Goal: Task Accomplishment & Management: Manage account settings

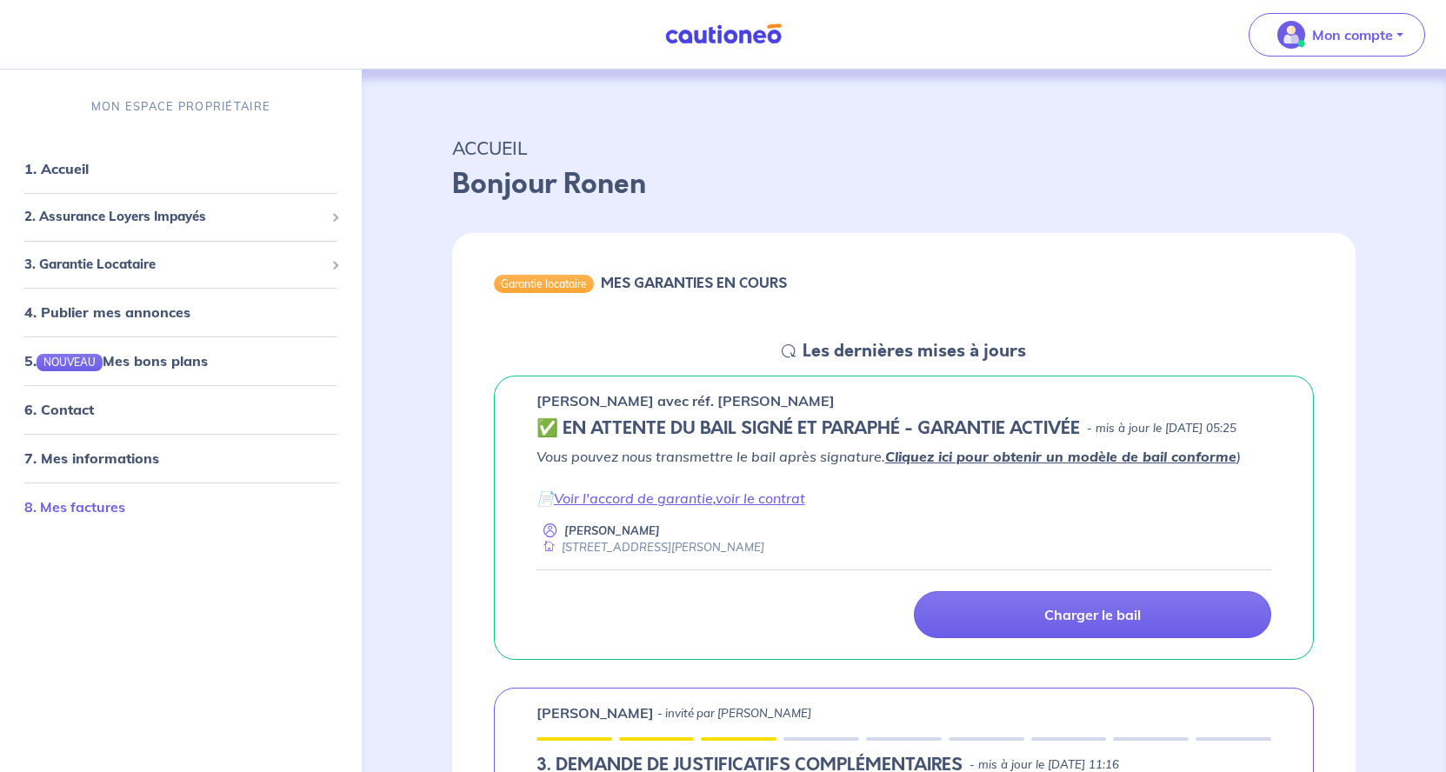
click at [125, 501] on link "8. Mes factures" at bounding box center [74, 506] width 101 height 17
click at [117, 486] on li "8. Mes factures" at bounding box center [181, 507] width 348 height 49
click at [113, 516] on link "8. Mes factures" at bounding box center [74, 506] width 101 height 17
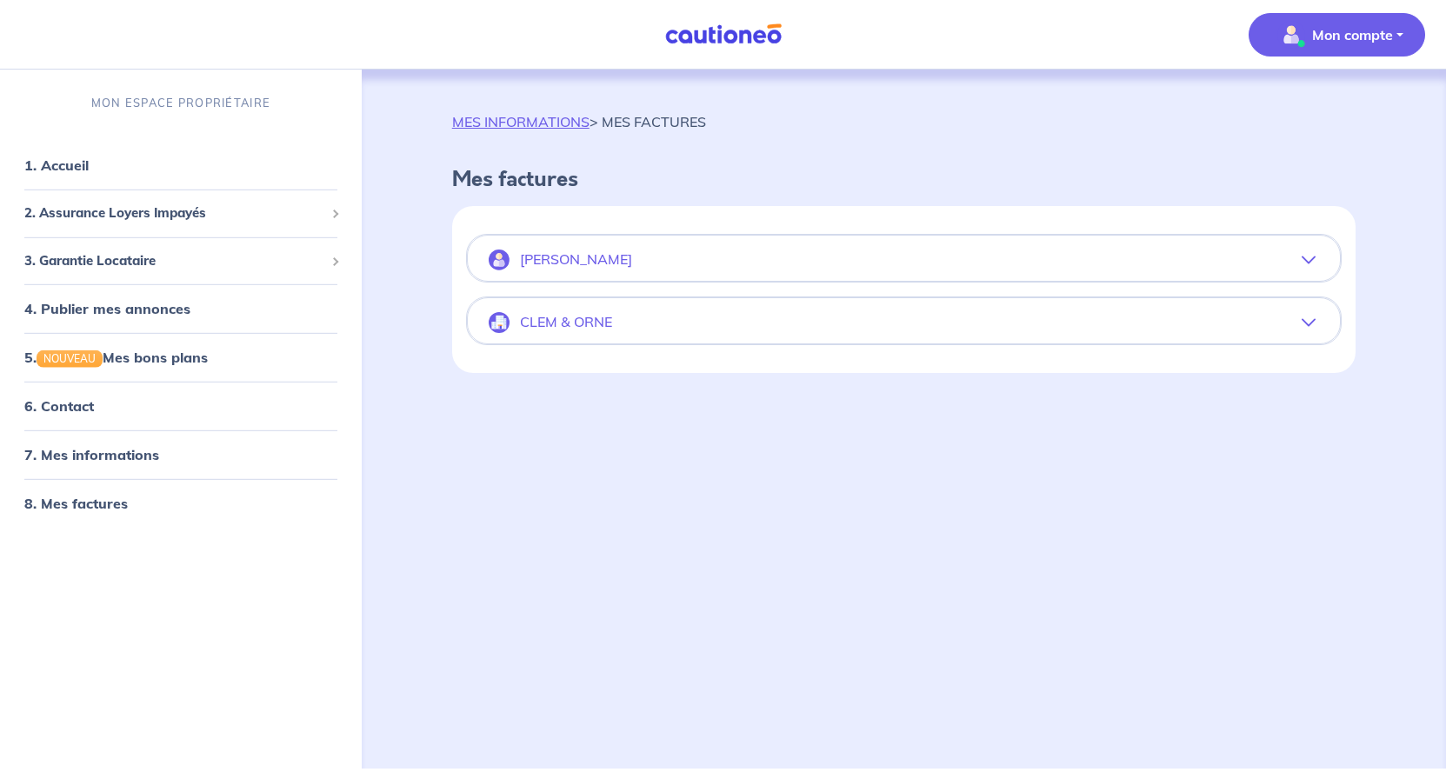
click at [1383, 44] on p "Mon compte" at bounding box center [1352, 34] width 81 height 21
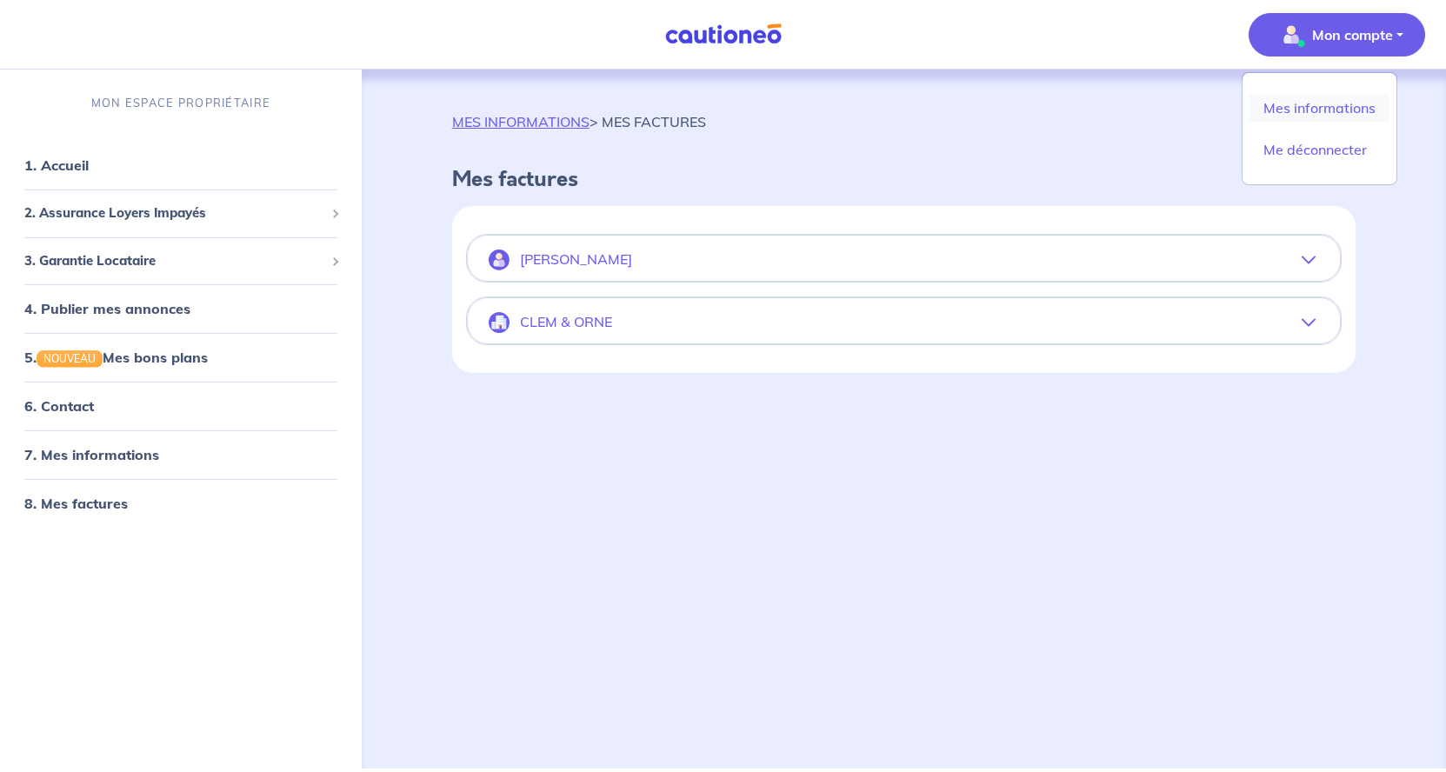
click at [1332, 97] on link "Mes informations" at bounding box center [1320, 108] width 140 height 28
click at [1332, 97] on div "MES INFORMATIONS > MES FACTURES Mes factures [PERSON_NAME][DATE] Facture nº 73B…" at bounding box center [903, 398] width 987 height 657
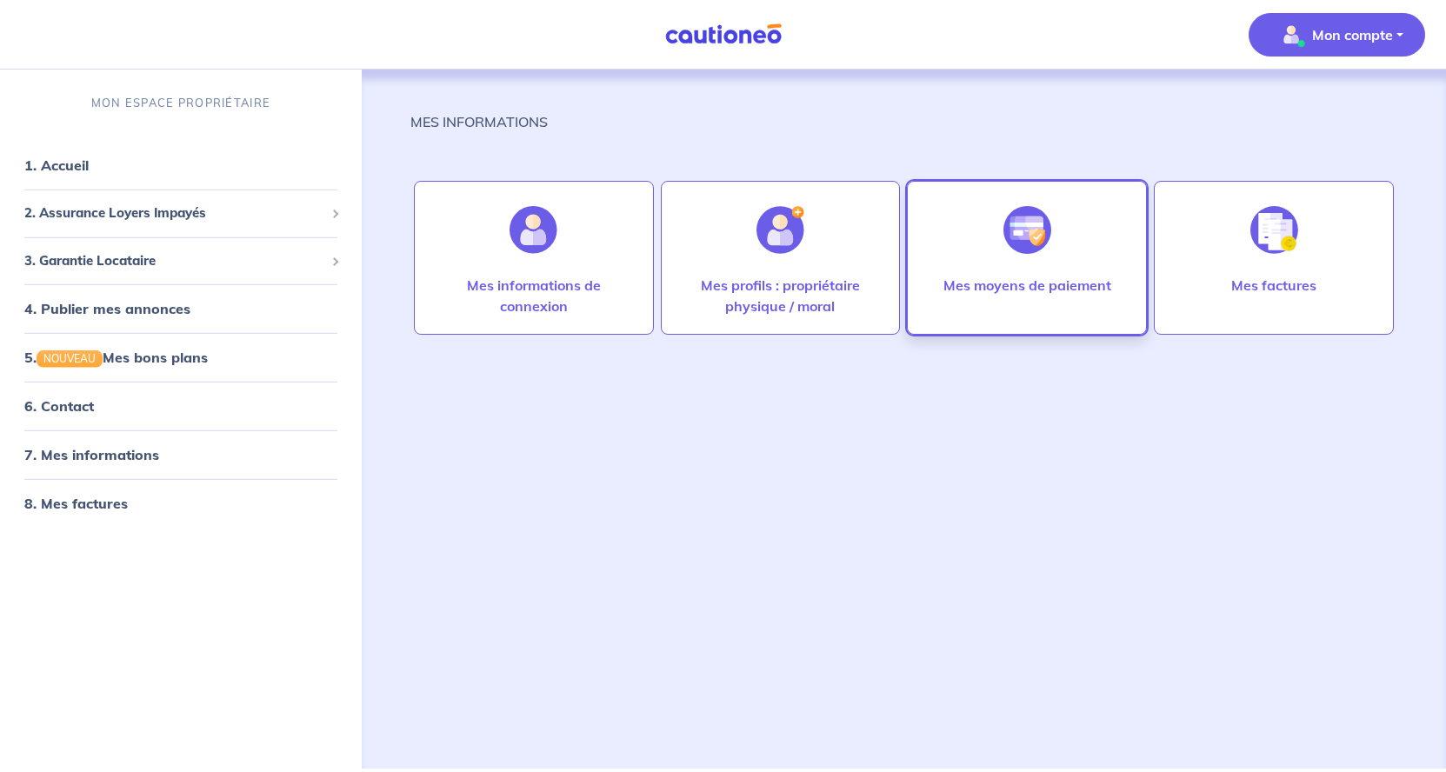
click at [1018, 286] on p "Mes moyens de paiement" at bounding box center [1028, 285] width 168 height 21
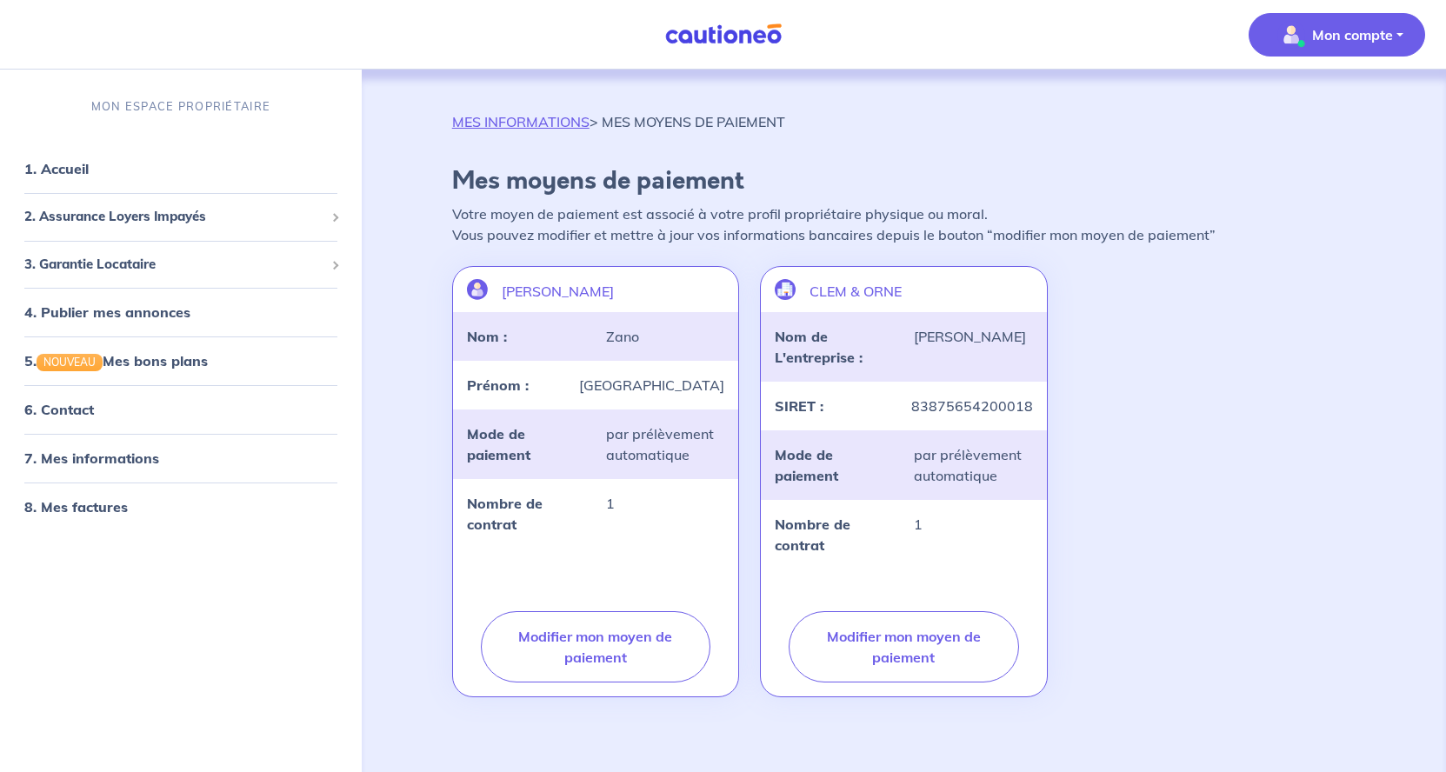
scroll to position [57, 0]
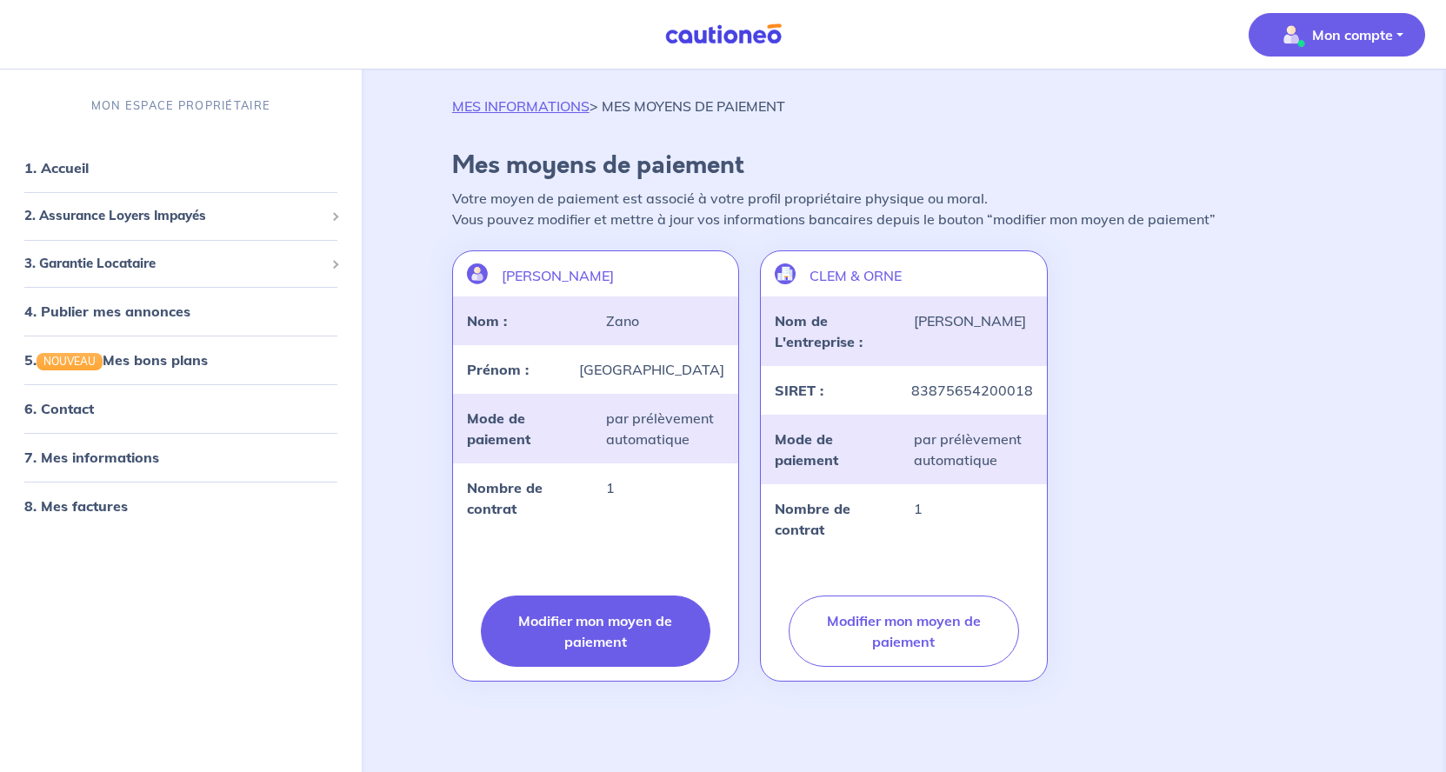
click at [631, 596] on button "Modifier mon moyen de paiement" at bounding box center [596, 631] width 230 height 71
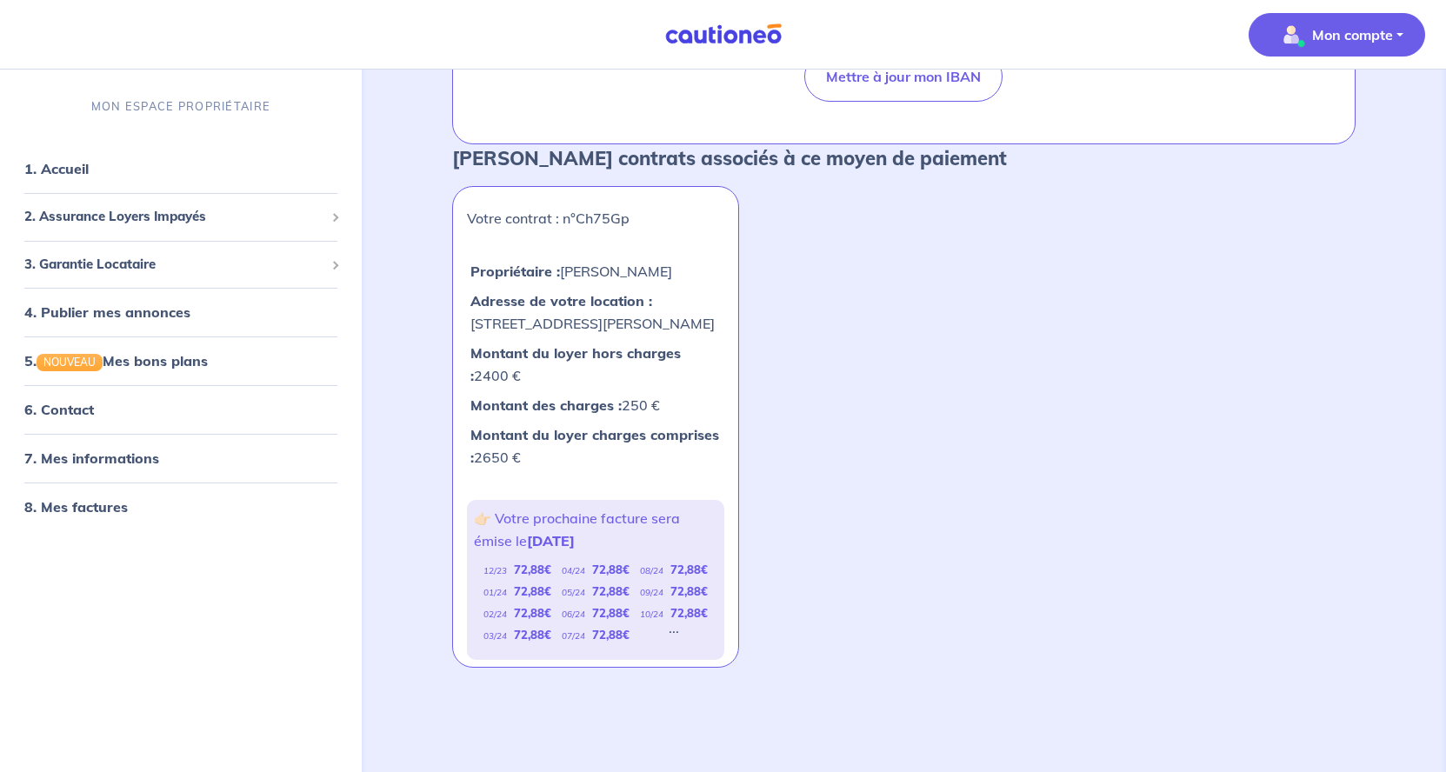
scroll to position [0, 0]
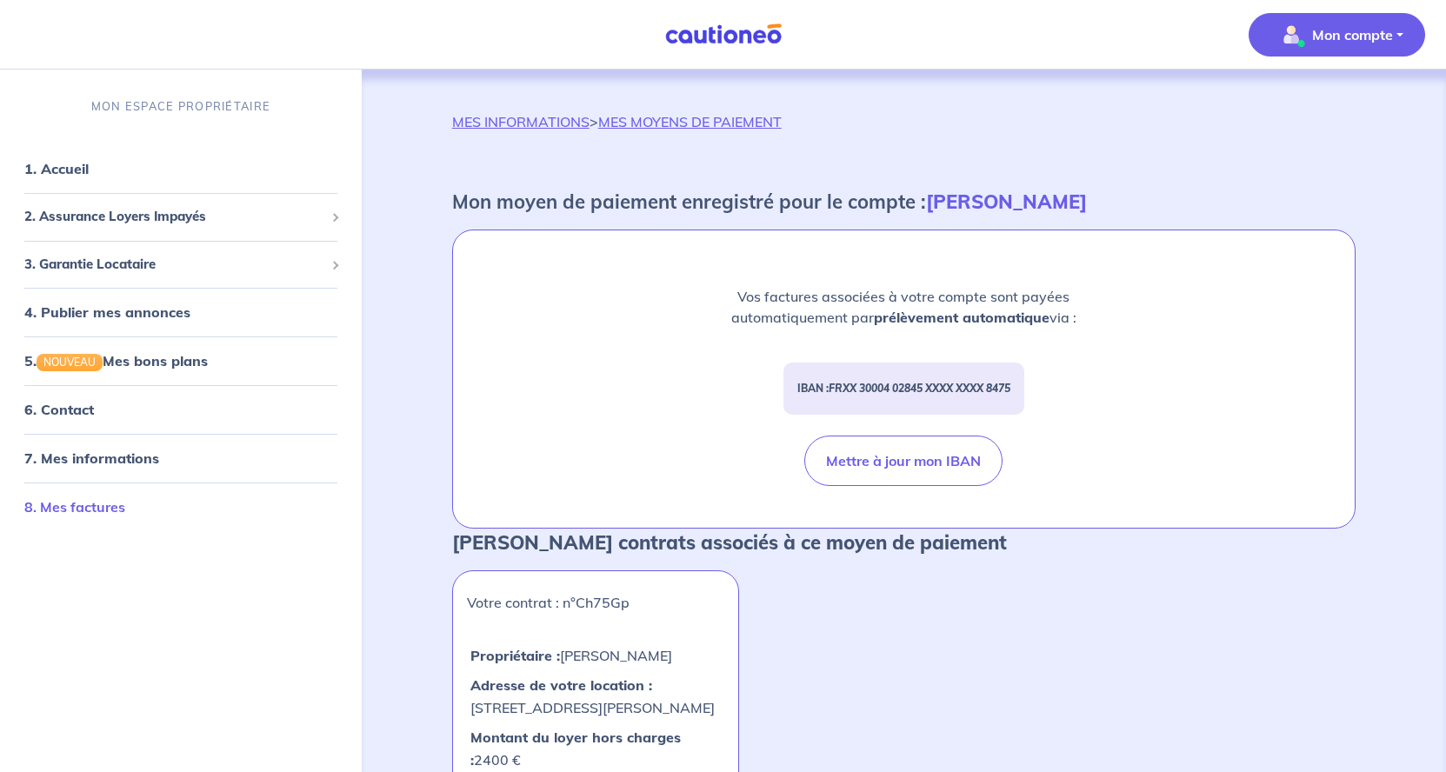
click at [103, 514] on link "8. Mes factures" at bounding box center [74, 506] width 101 height 17
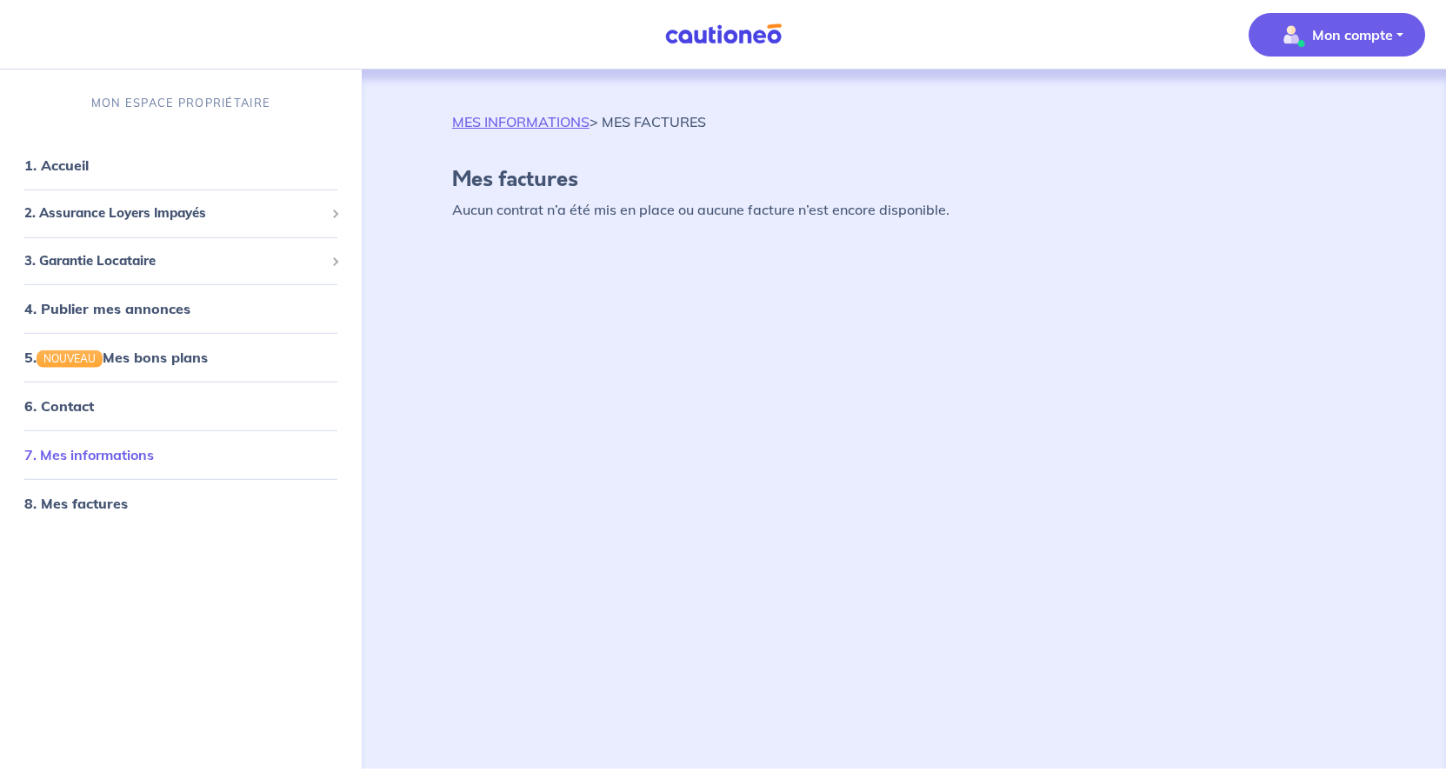
click at [105, 458] on link "7. Mes informations" at bounding box center [89, 454] width 130 height 17
